Goal: Learn about a topic

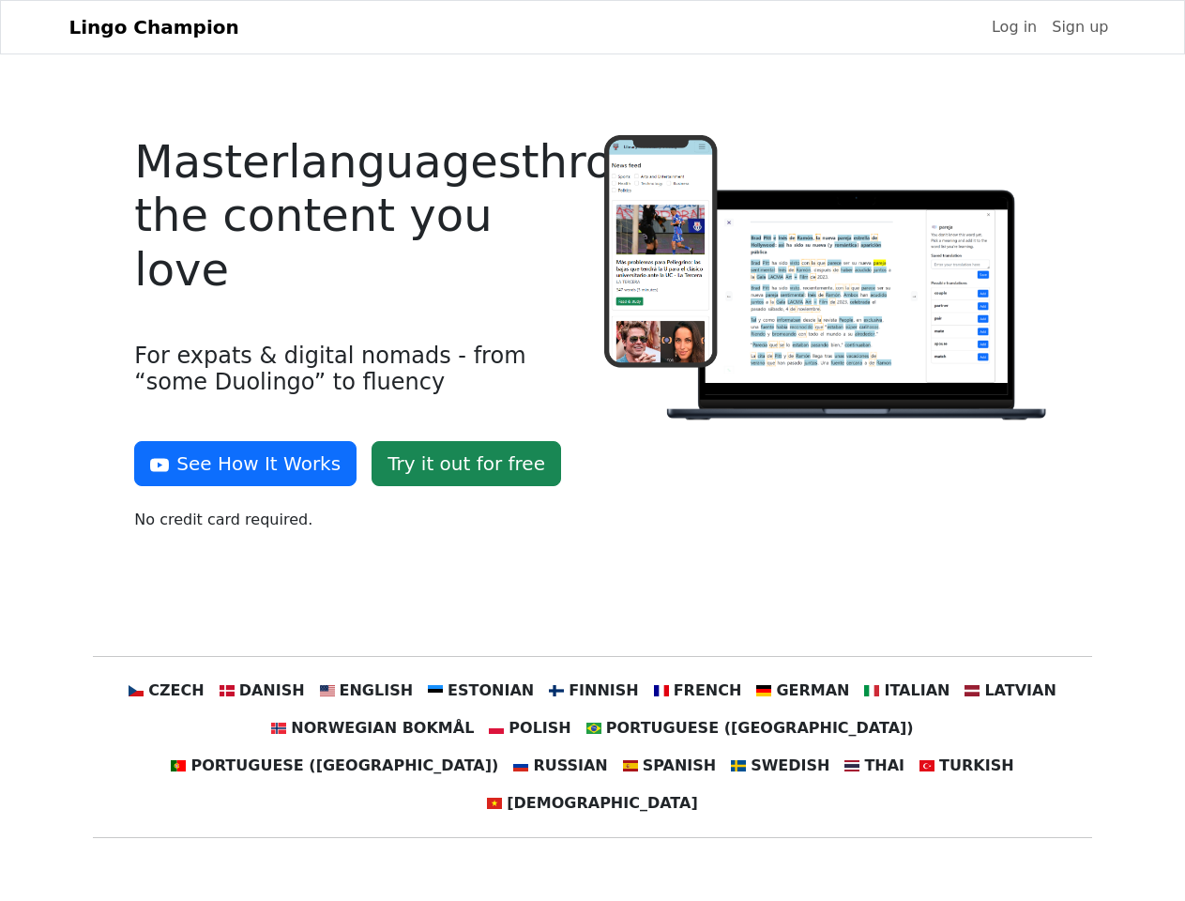
click at [593, 450] on div at bounding box center [827, 340] width 469 height 411
click at [238, 463] on button "See How It Works" at bounding box center [245, 463] width 222 height 45
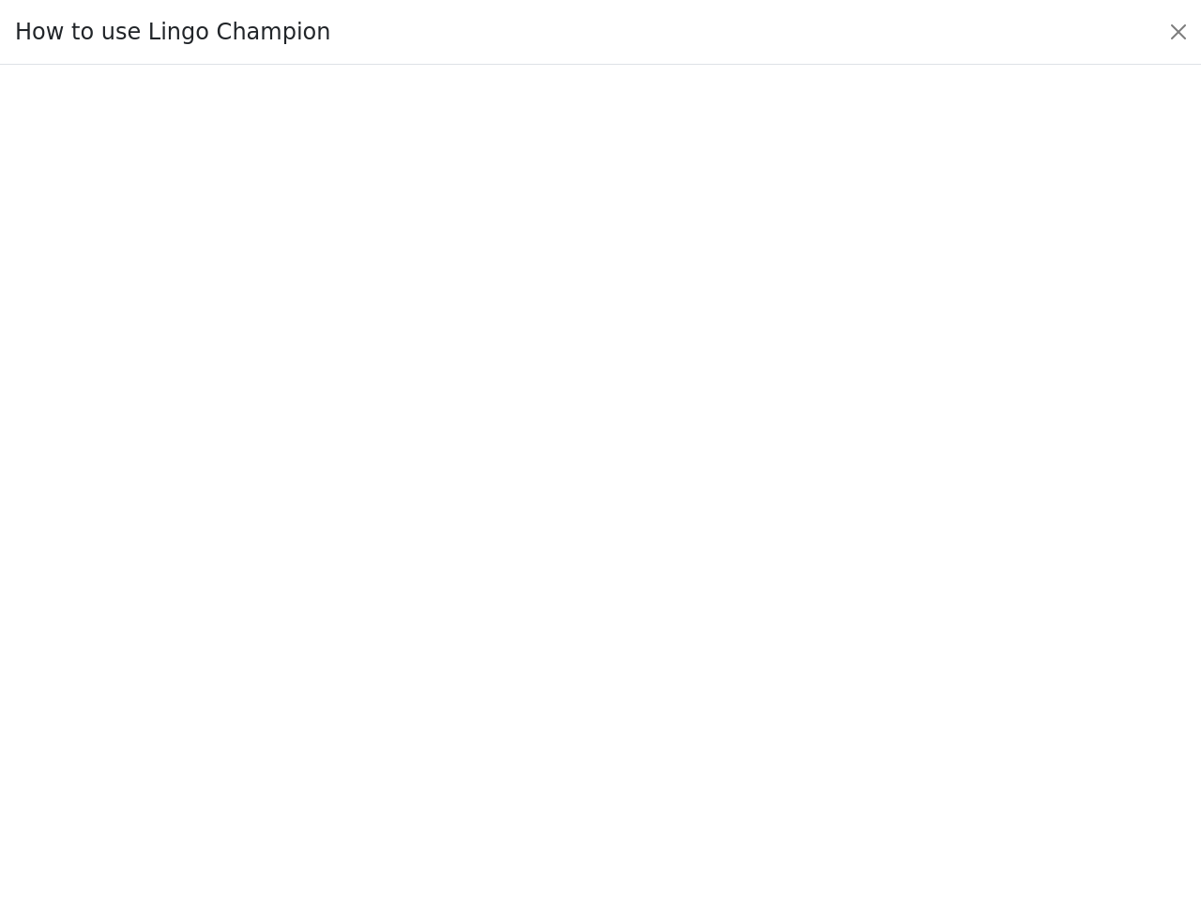
click at [202, 690] on div at bounding box center [600, 483] width 1113 height 659
click at [290, 690] on div at bounding box center [600, 483] width 1113 height 659
click at [385, 690] on div at bounding box center [600, 483] width 1113 height 659
click at [488, 690] on div at bounding box center [600, 483] width 1113 height 659
click at [591, 690] on div at bounding box center [600, 483] width 1113 height 659
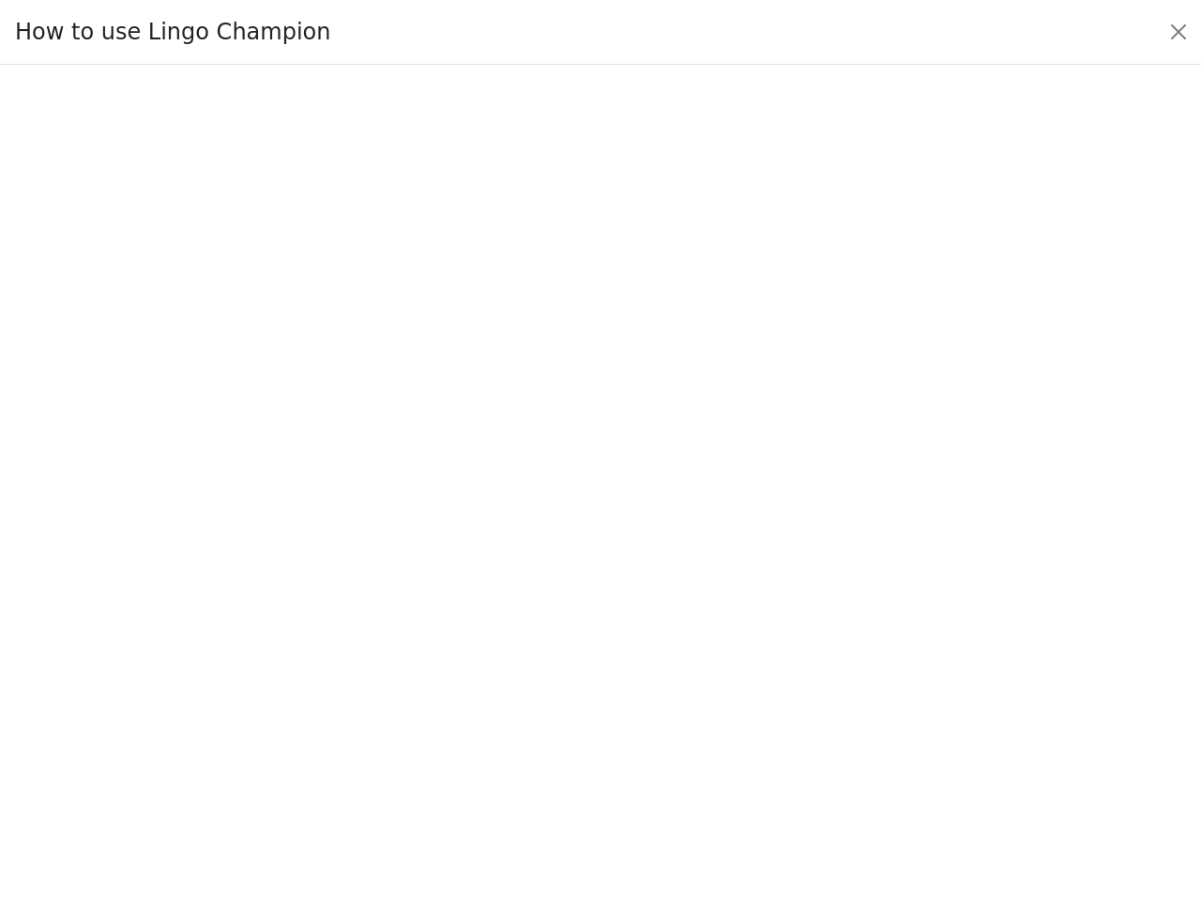
click at [685, 690] on div at bounding box center [600, 483] width 1113 height 659
click at [781, 690] on div at bounding box center [600, 483] width 1113 height 659
click at [878, 690] on div at bounding box center [600, 483] width 1113 height 659
